Goal: Find contact information: Find contact information

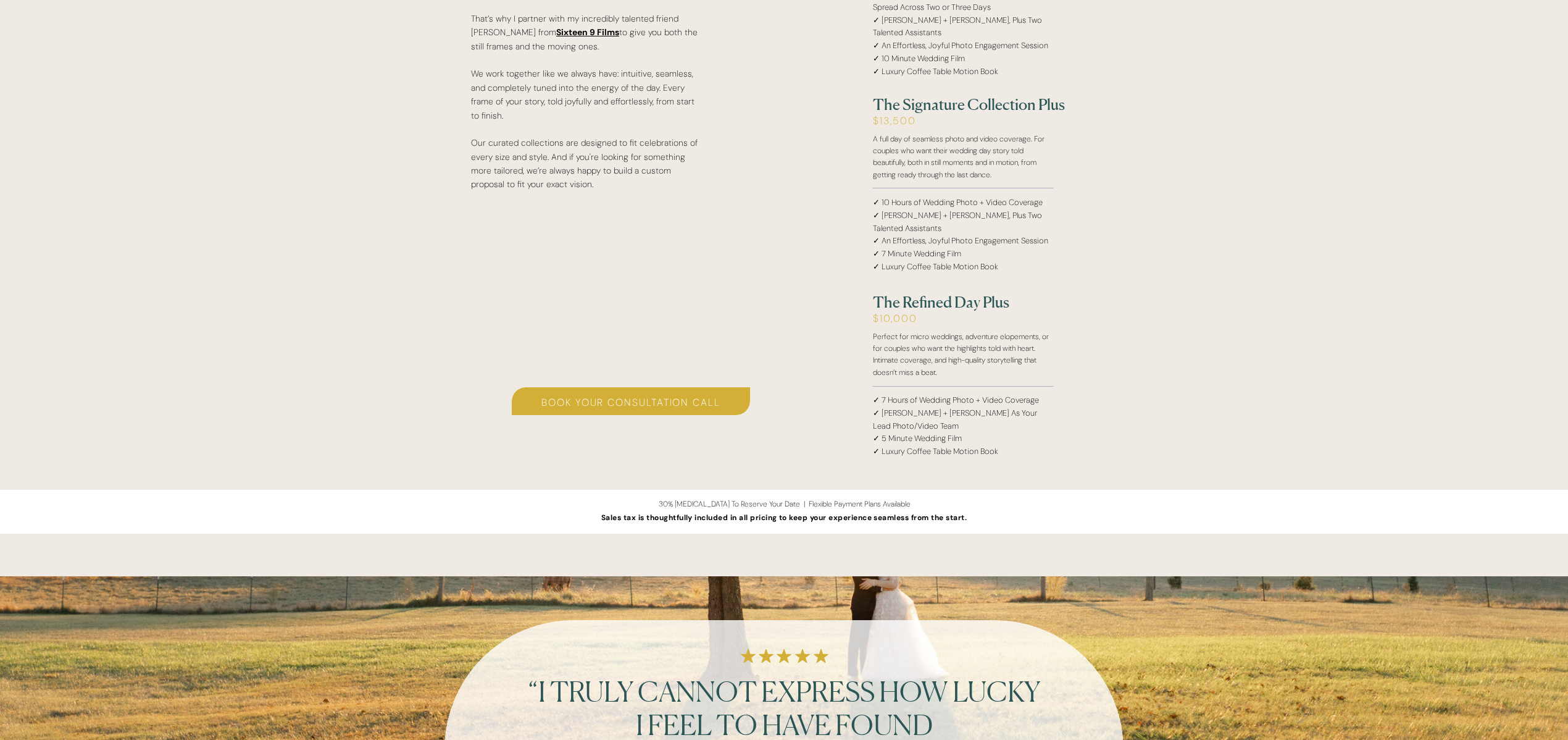
scroll to position [2438, 0]
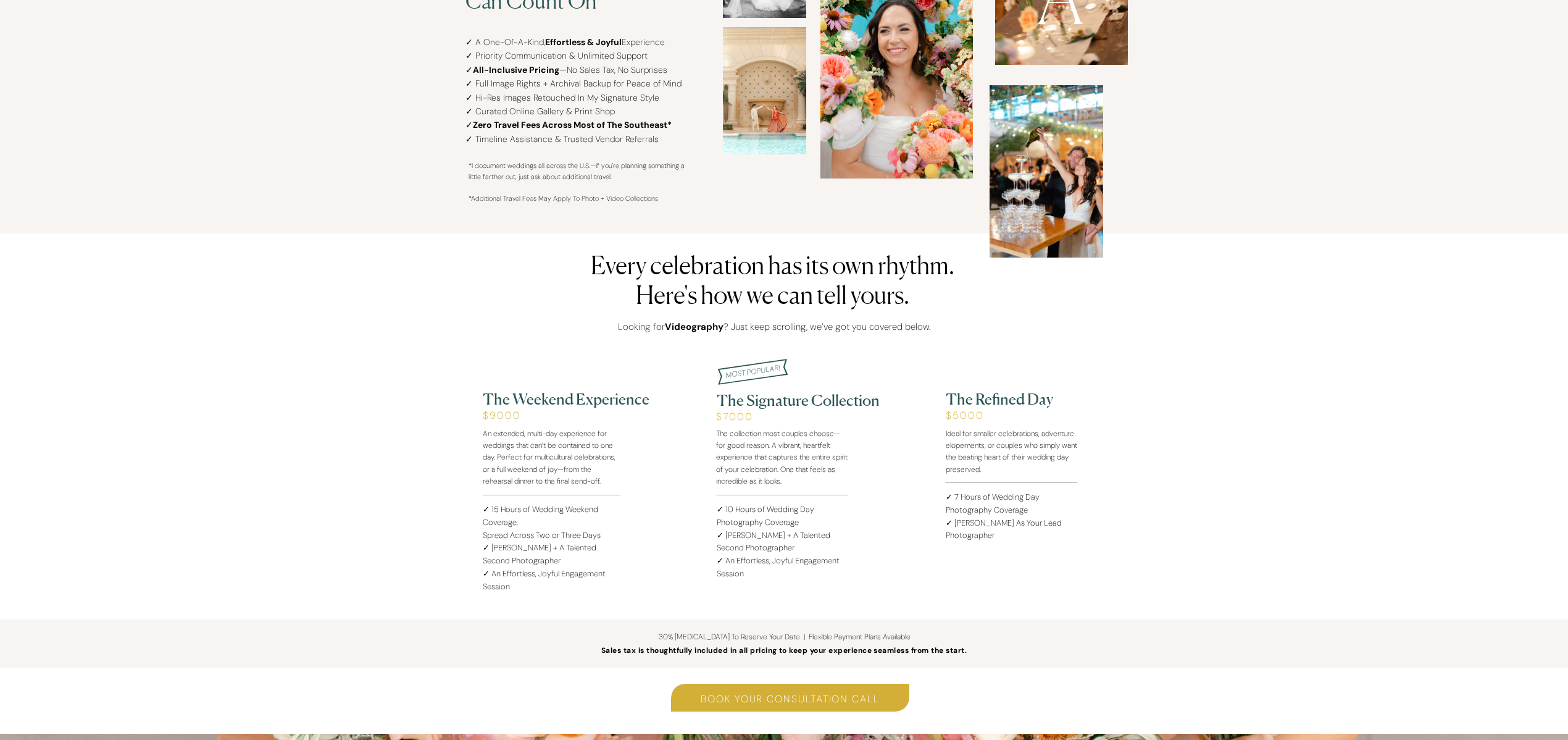
scroll to position [1199, 0]
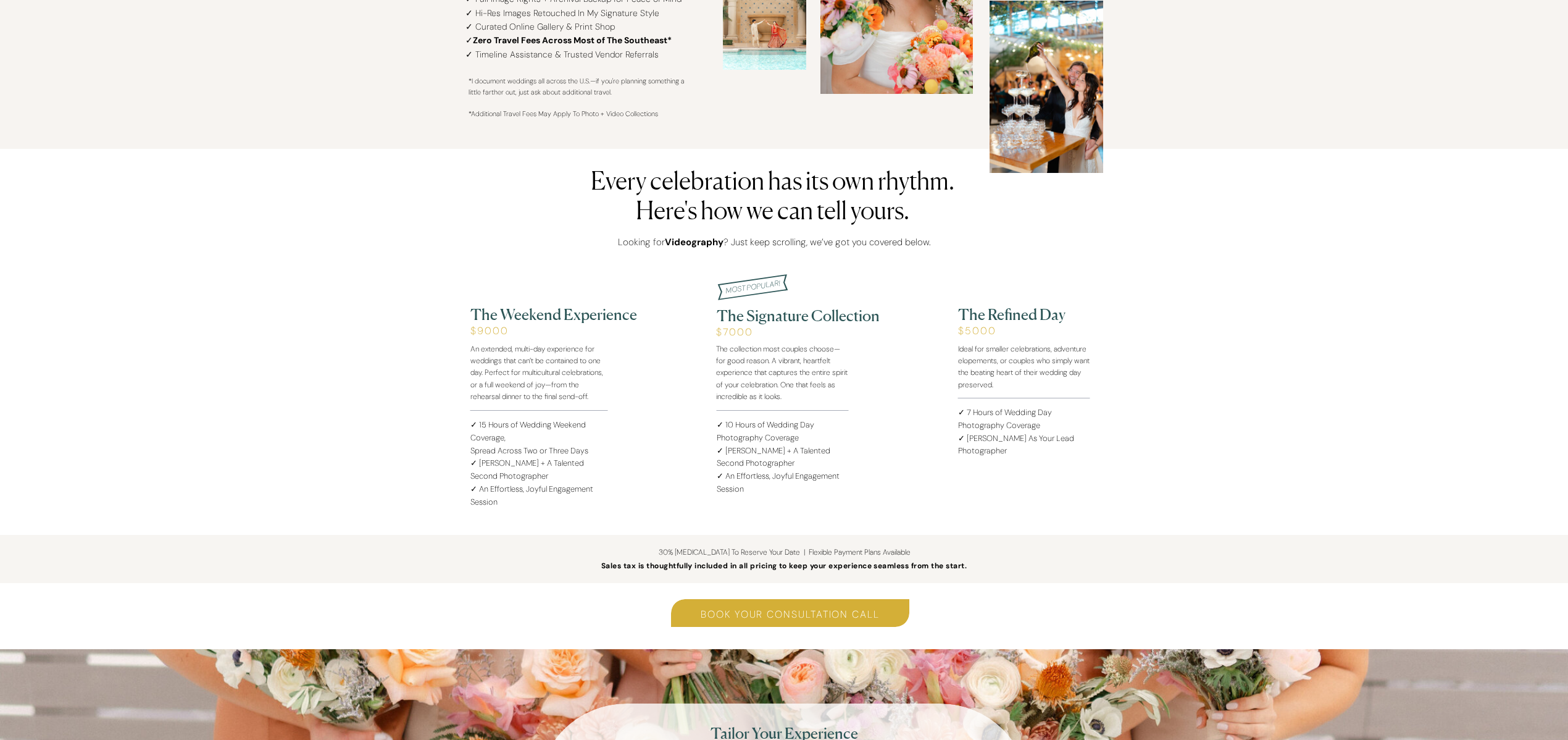
scroll to position [1313, 0]
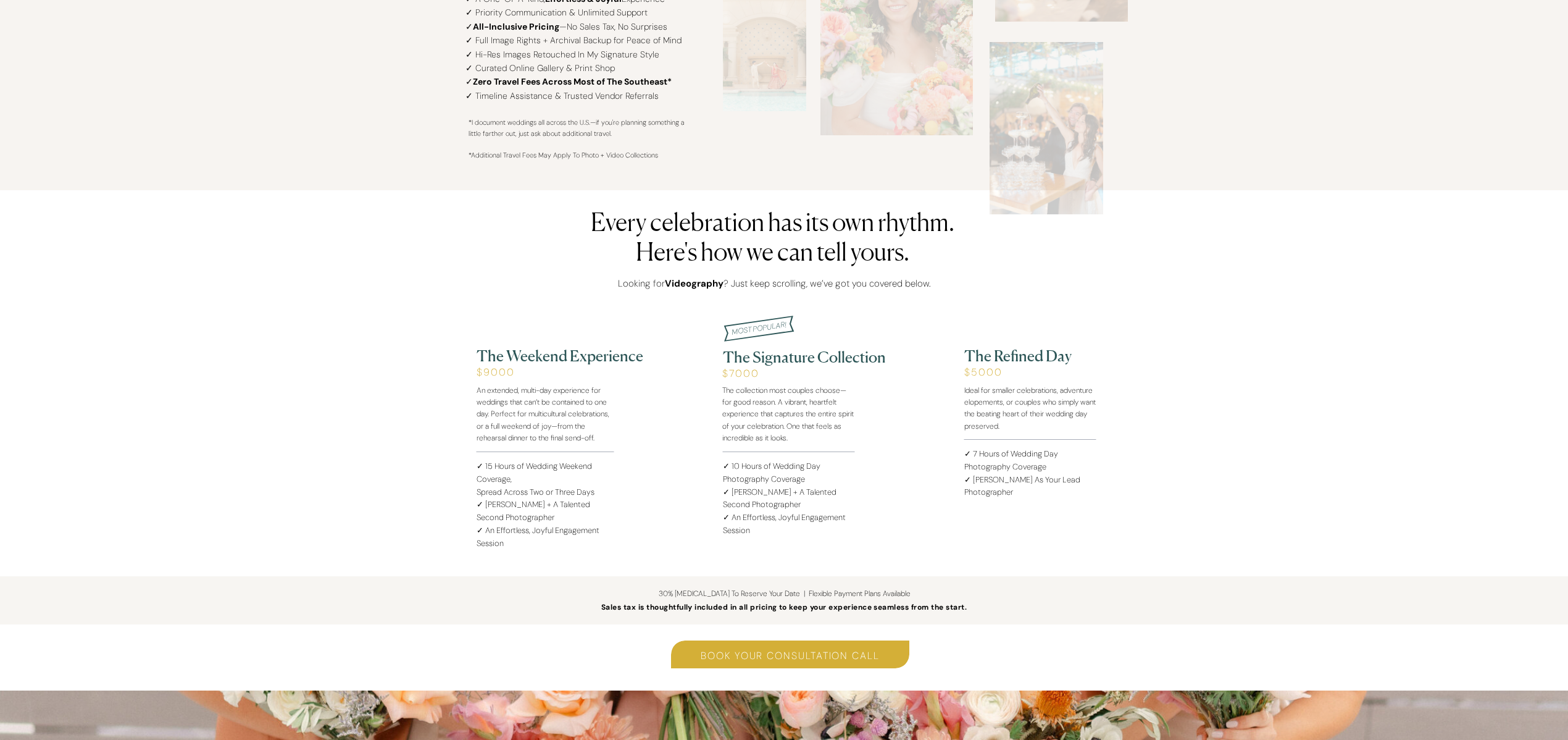
scroll to position [1313, 0]
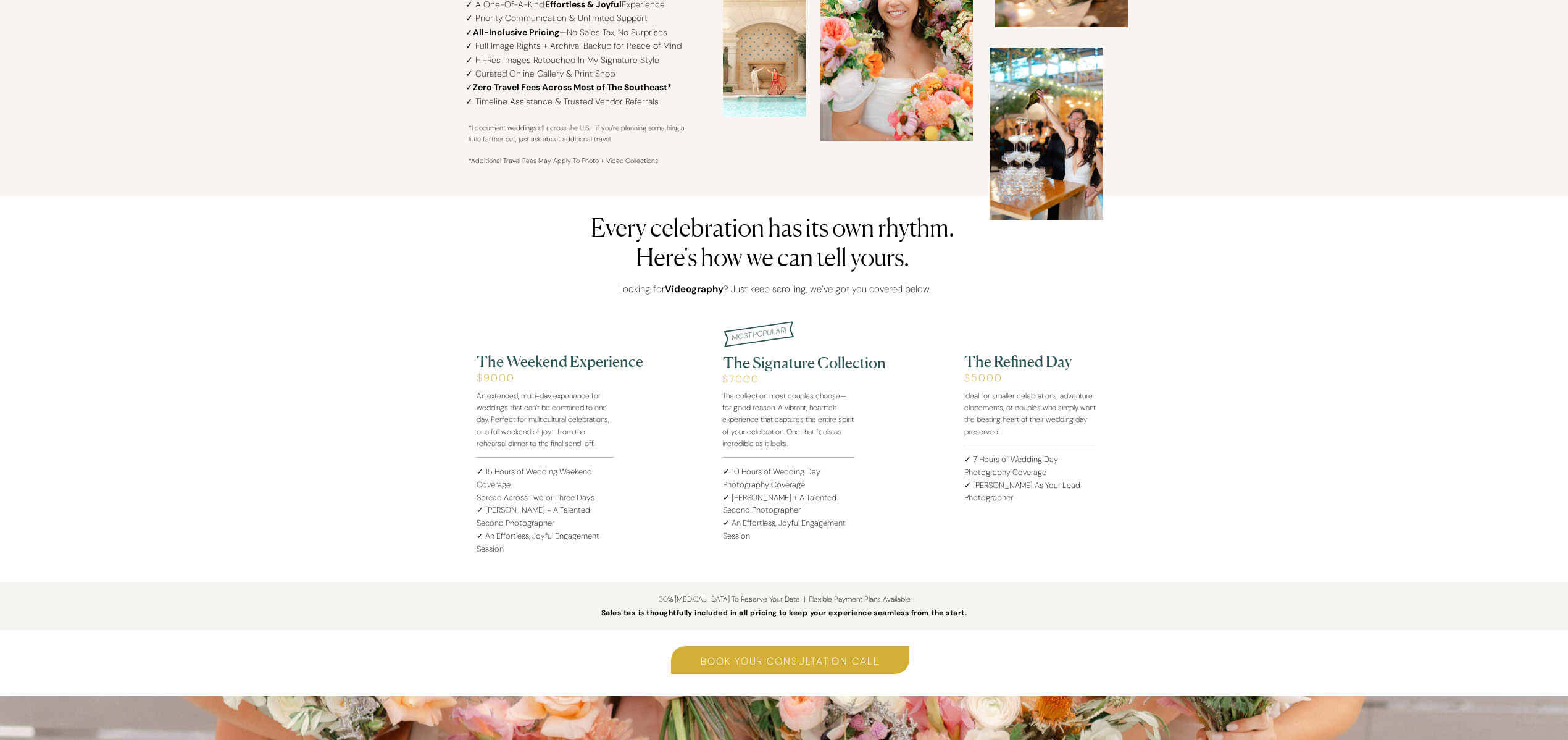
scroll to position [1239, 0]
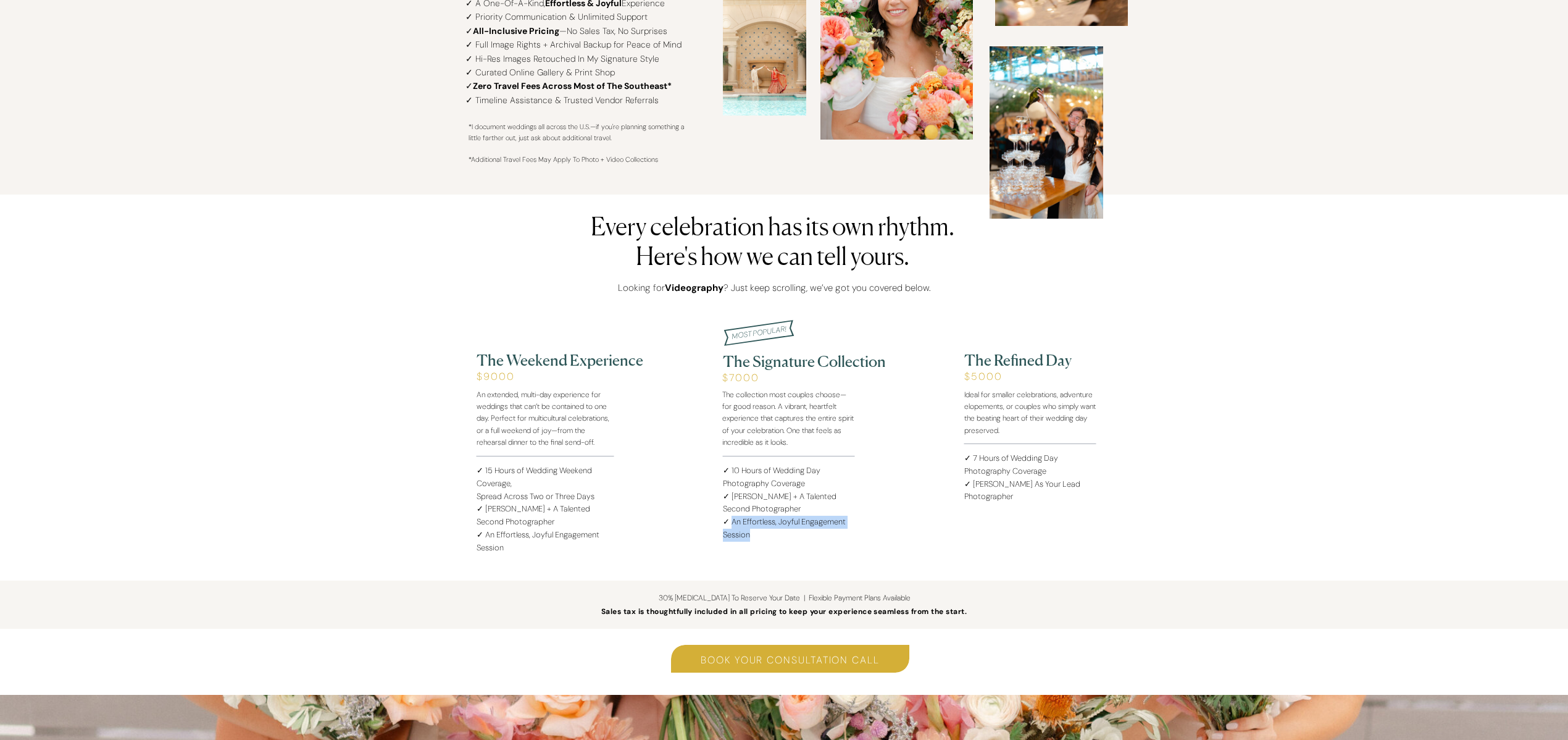
drag, startPoint x: 753, startPoint y: 533, endPoint x: 733, endPoint y: 525, distance: 21.5
click at [733, 525] on p "✓ 10 Hours of Wedding Day Photography Coverage ✓ Simon + A Talented Second Phot…" at bounding box center [787, 507] width 128 height 86
copy p "n Effortless, Joyful Engagement Session"
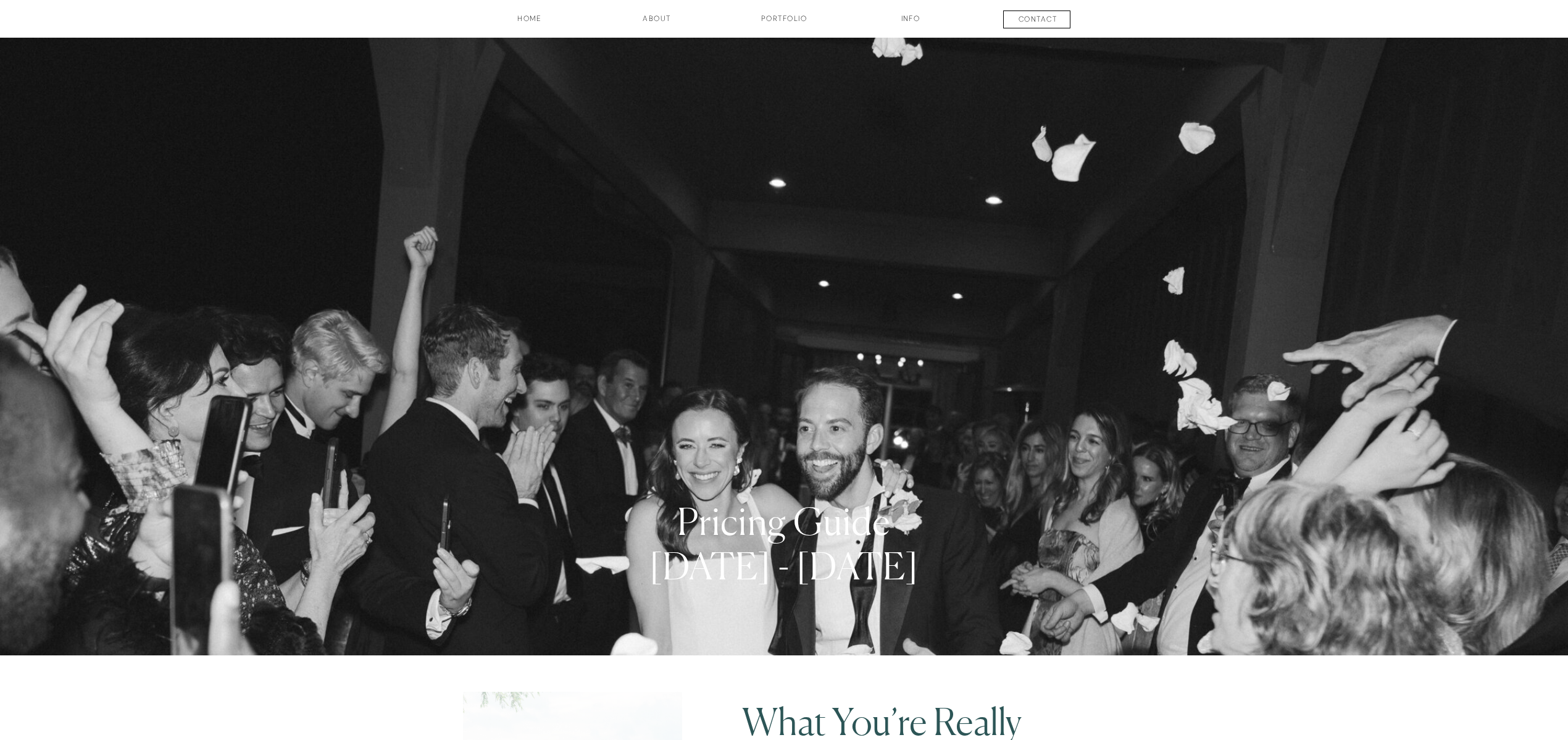
scroll to position [1239, 0]
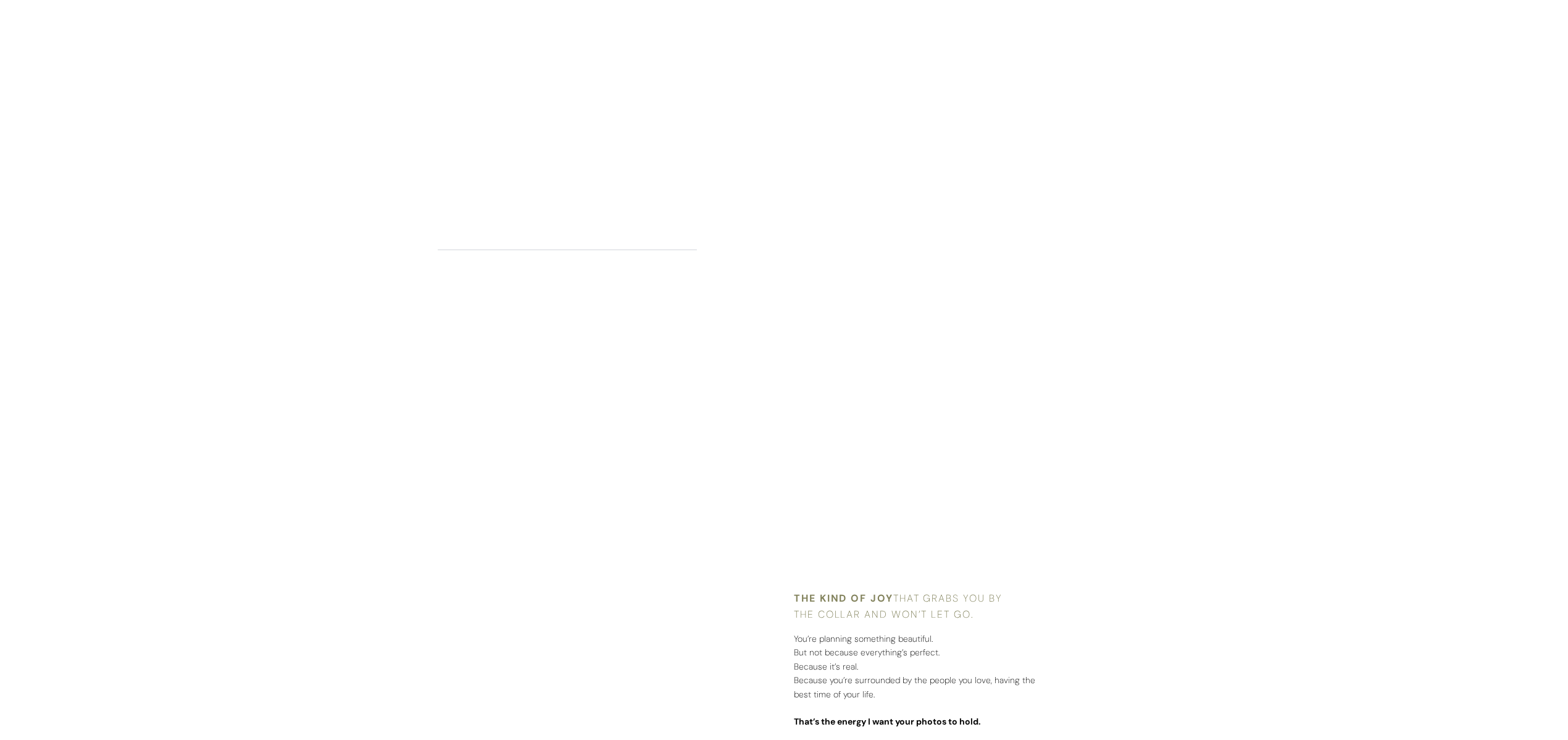
scroll to position [798, 0]
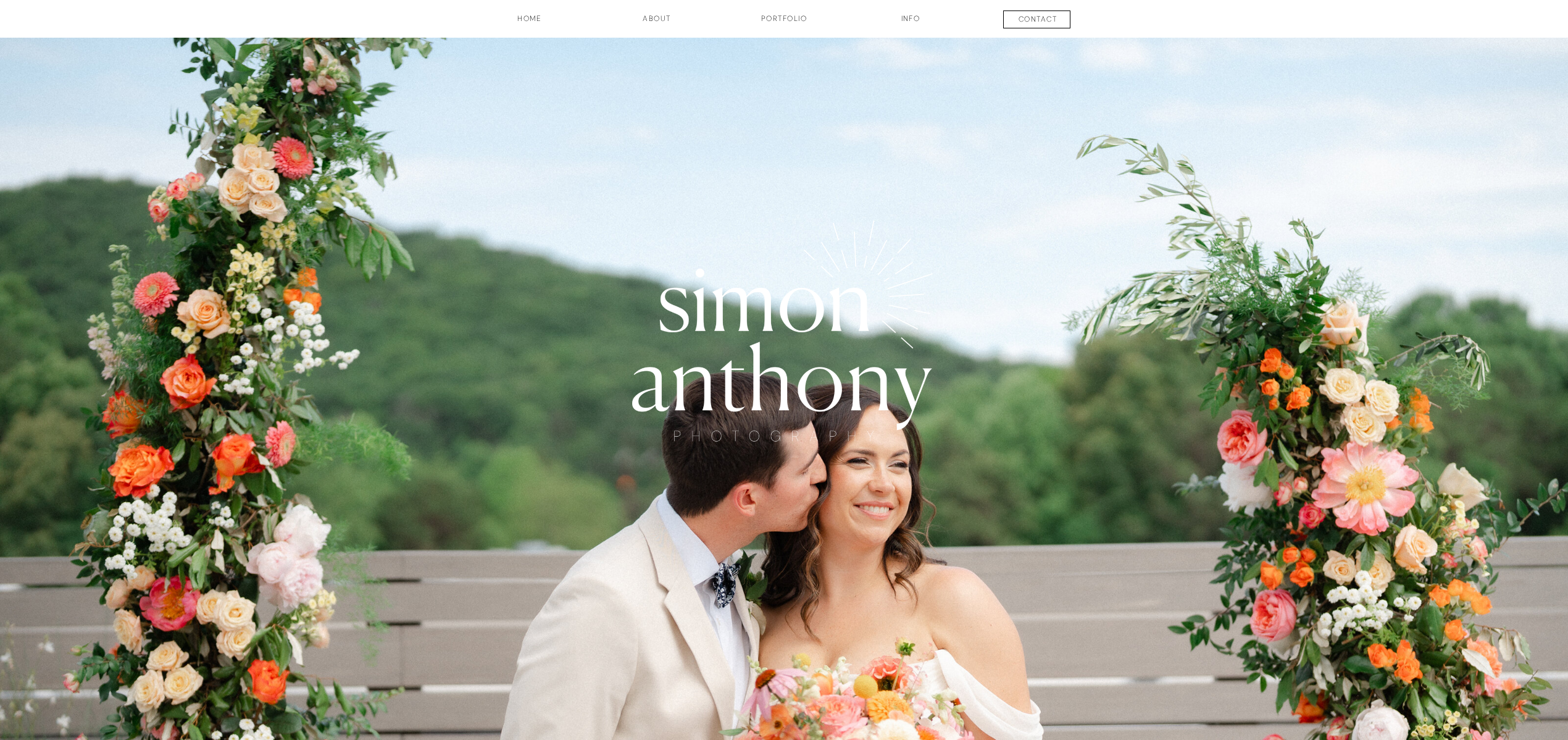
click at [1023, 22] on h3 "contact" at bounding box center [1037, 20] width 91 height 15
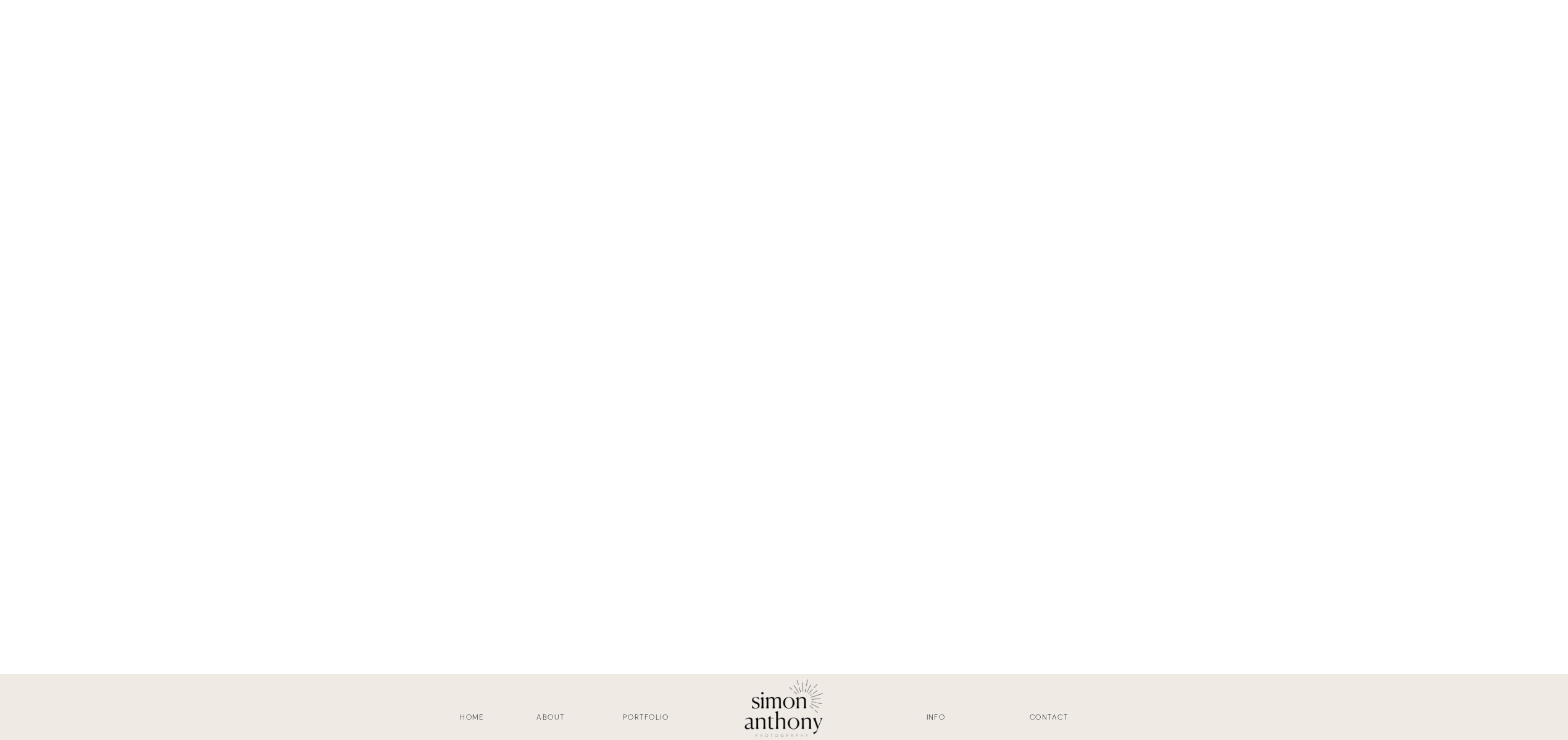
scroll to position [1103, 0]
